Goal: Browse casually

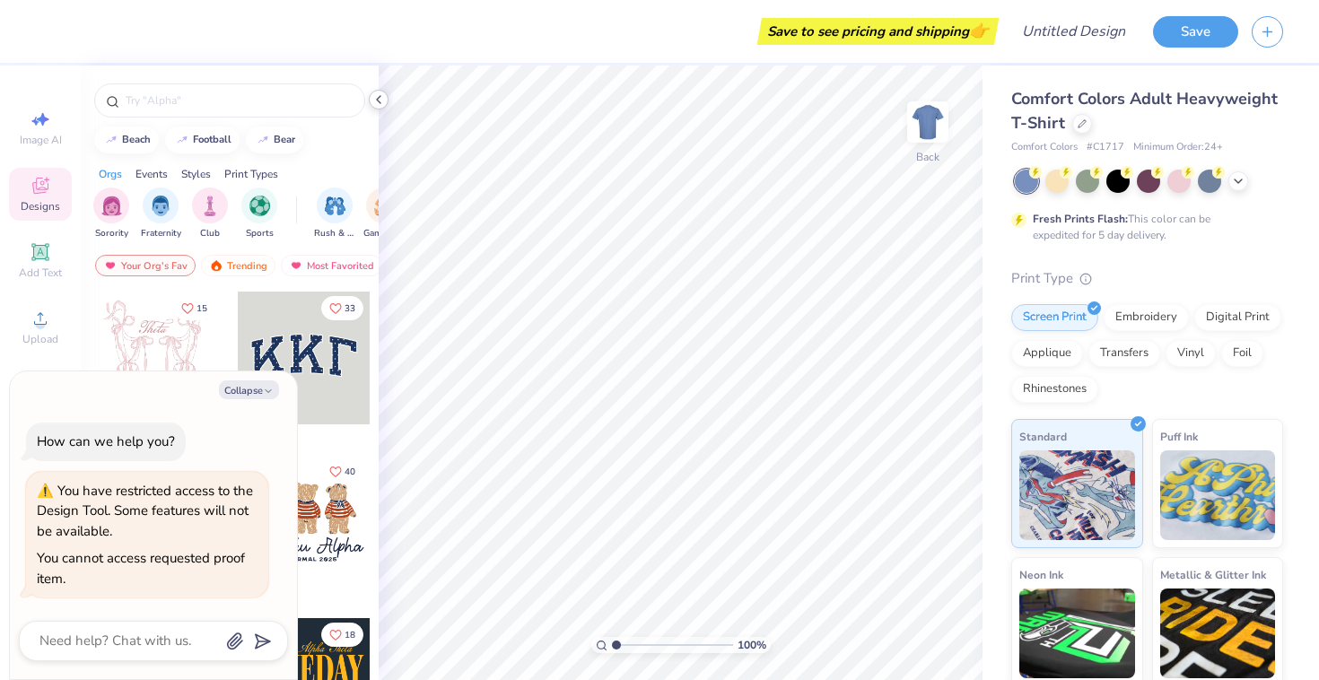
click at [376, 99] on icon at bounding box center [378, 99] width 14 height 14
type textarea "x"
